Goal: Task Accomplishment & Management: Complete application form

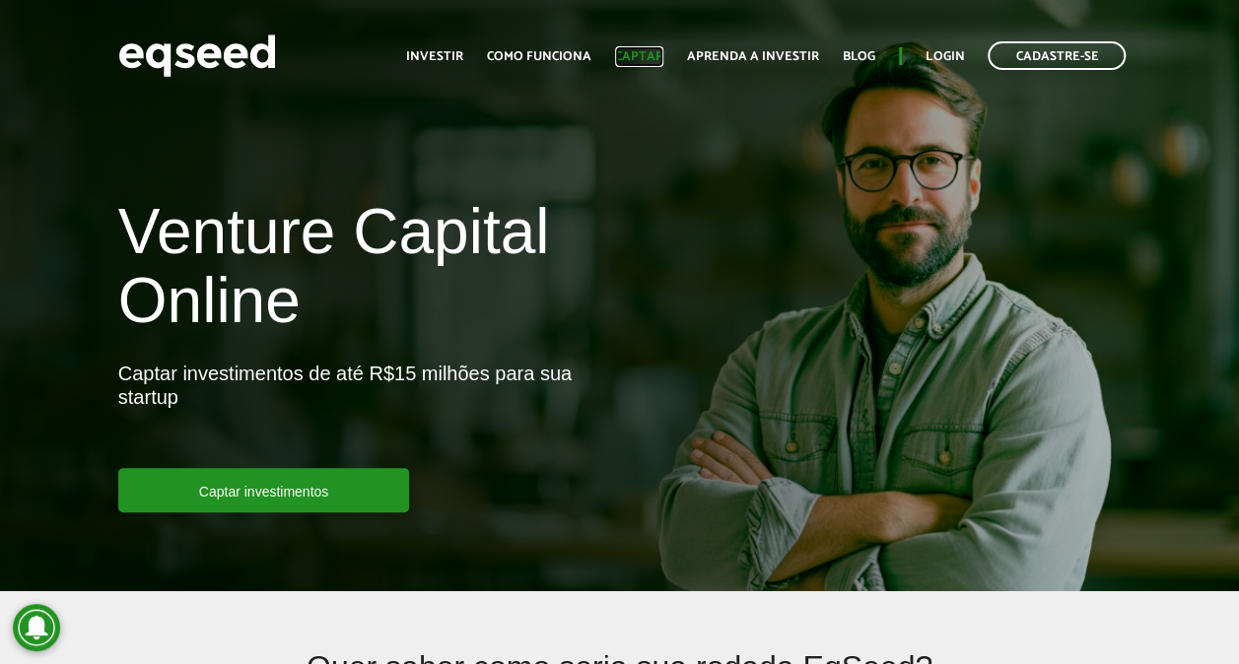
click at [654, 50] on link "Captar" at bounding box center [639, 56] width 48 height 13
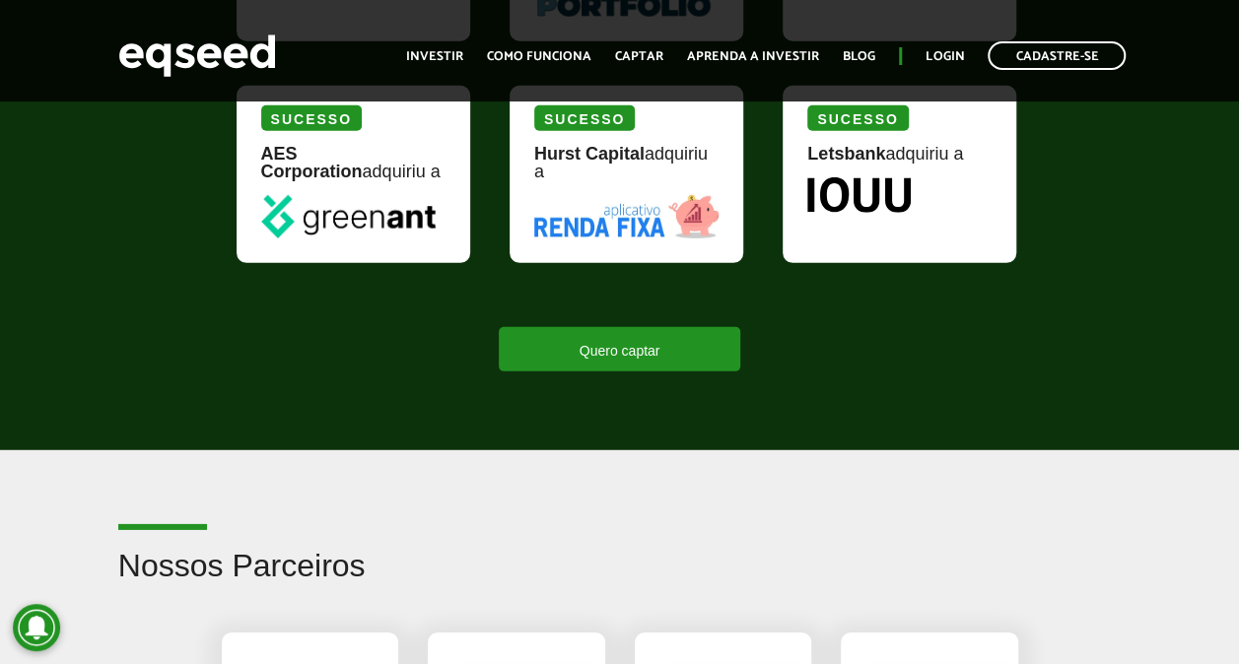
scroll to position [2878, 0]
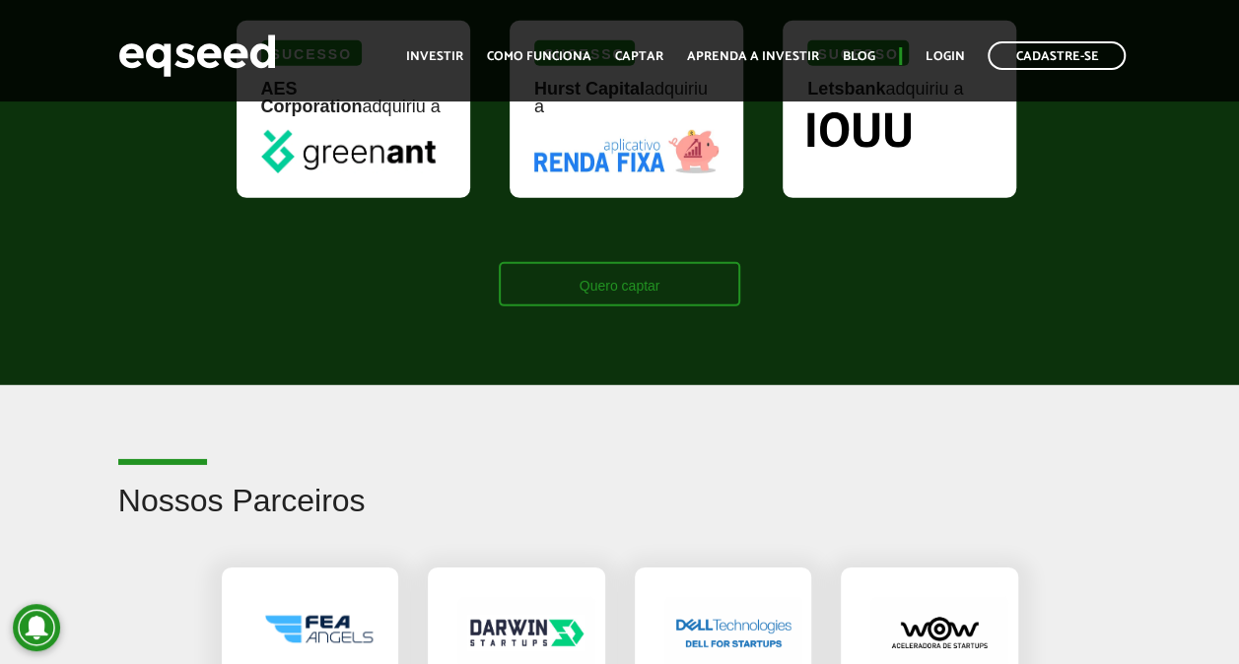
click at [615, 262] on link "Quero captar" at bounding box center [620, 284] width 242 height 44
